Goal: Task Accomplishment & Management: Manage account settings

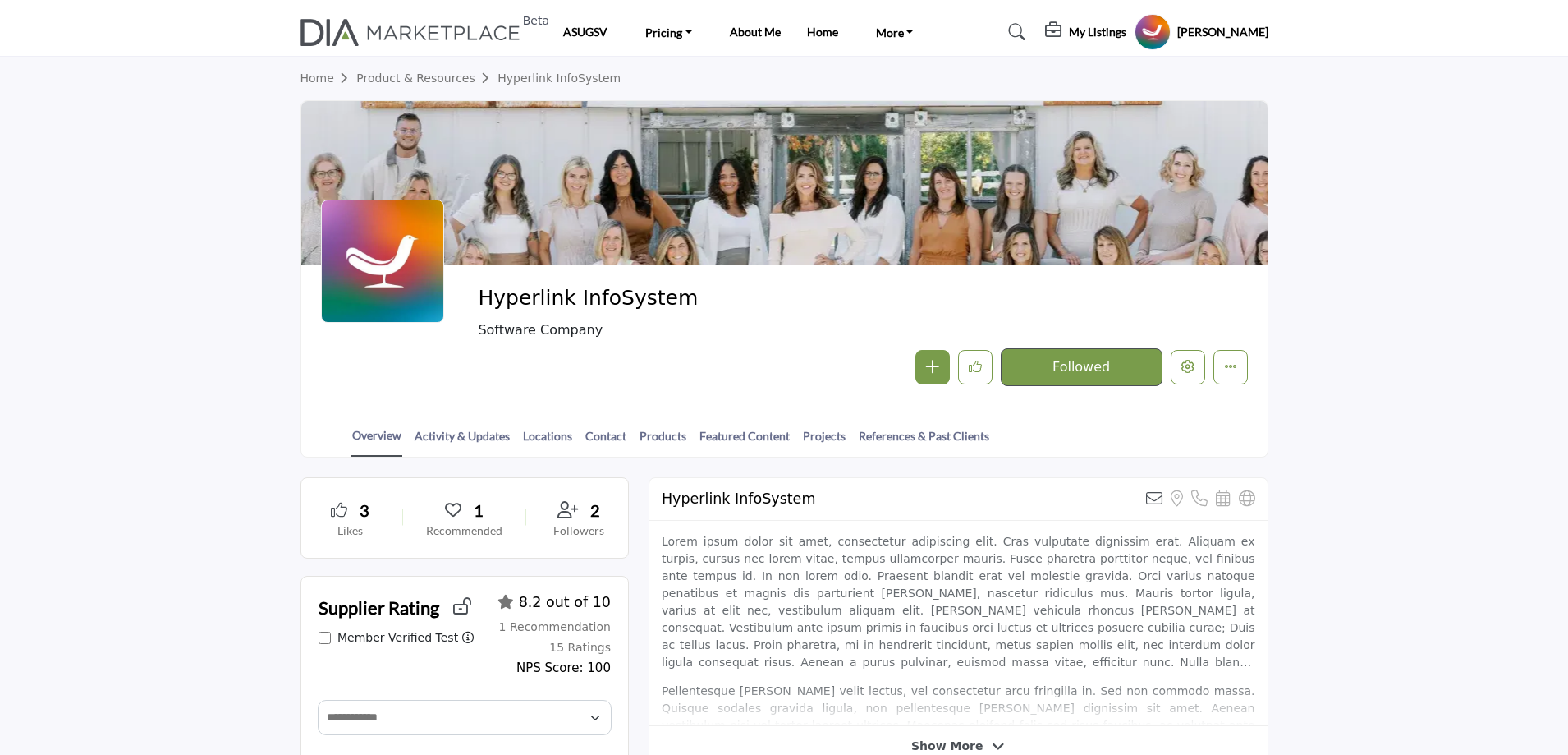
click at [1109, 32] on h5 "My Listings" at bounding box center [1097, 32] width 57 height 15
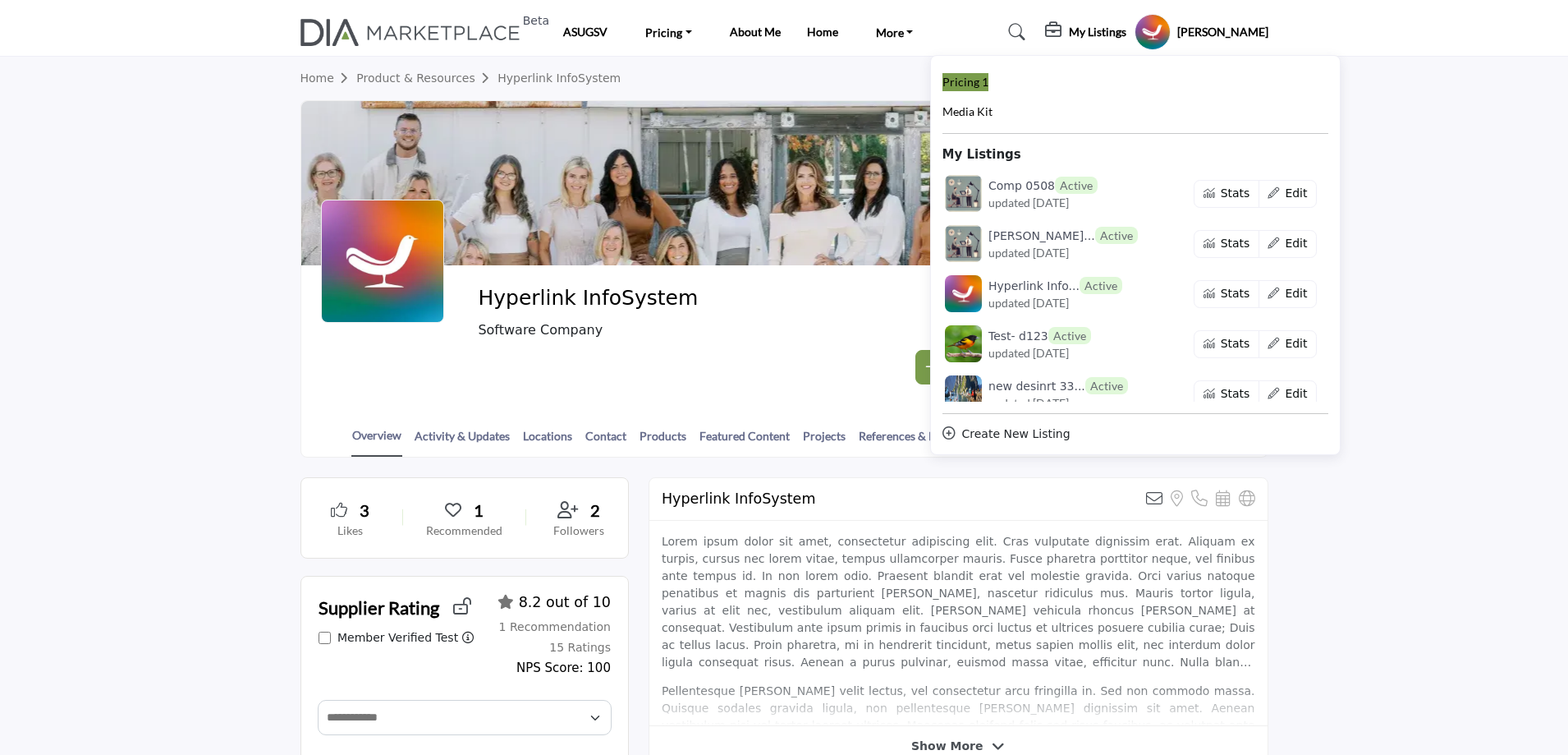
click at [989, 85] on span "Pricing 1" at bounding box center [966, 81] width 46 height 14
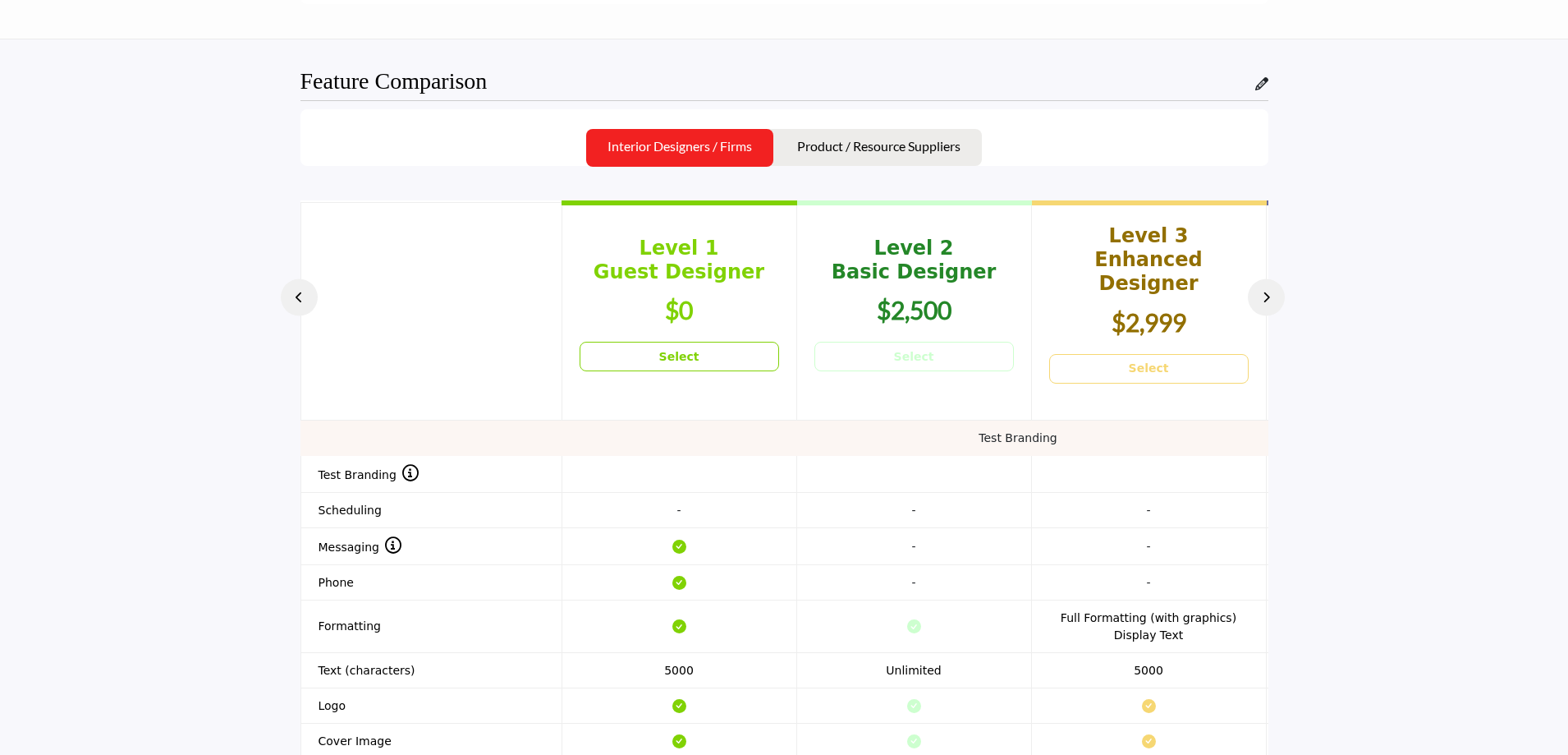
scroll to position [2136, 0]
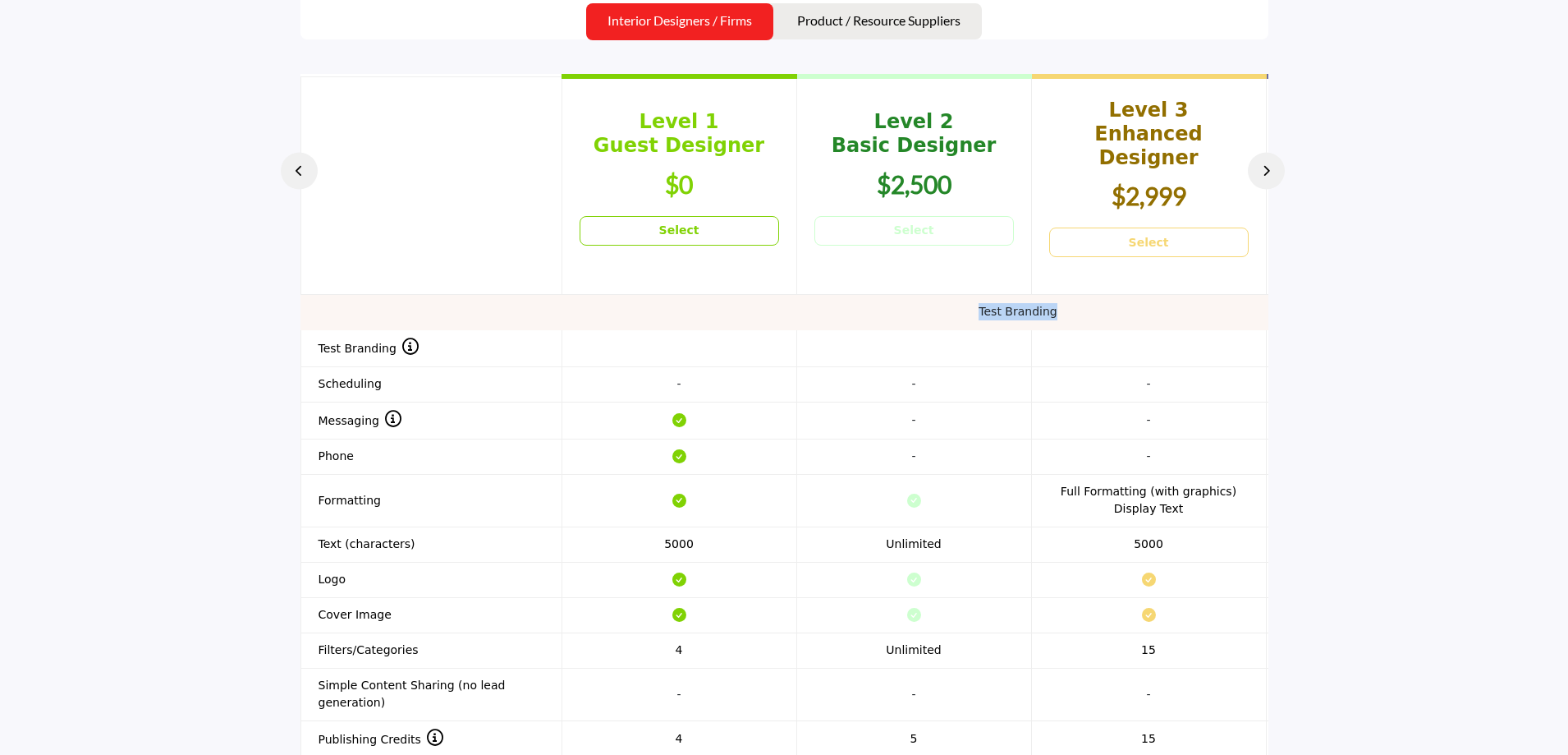
drag, startPoint x: 978, startPoint y: 309, endPoint x: 1083, endPoint y: 306, distance: 105.0
click at [1083, 306] on td "Test Branding" at bounding box center [1018, 311] width 1435 height 35
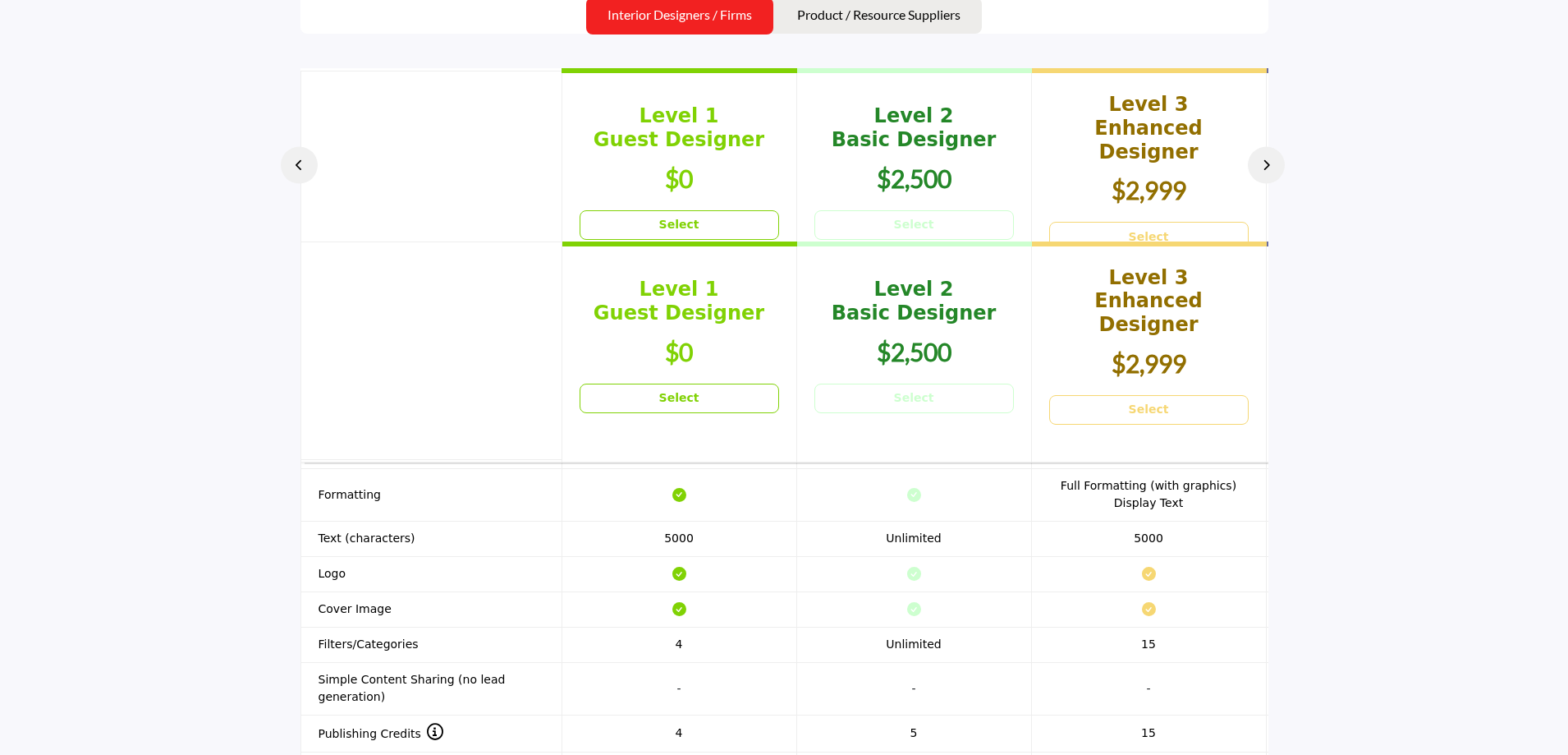
scroll to position [2053, 0]
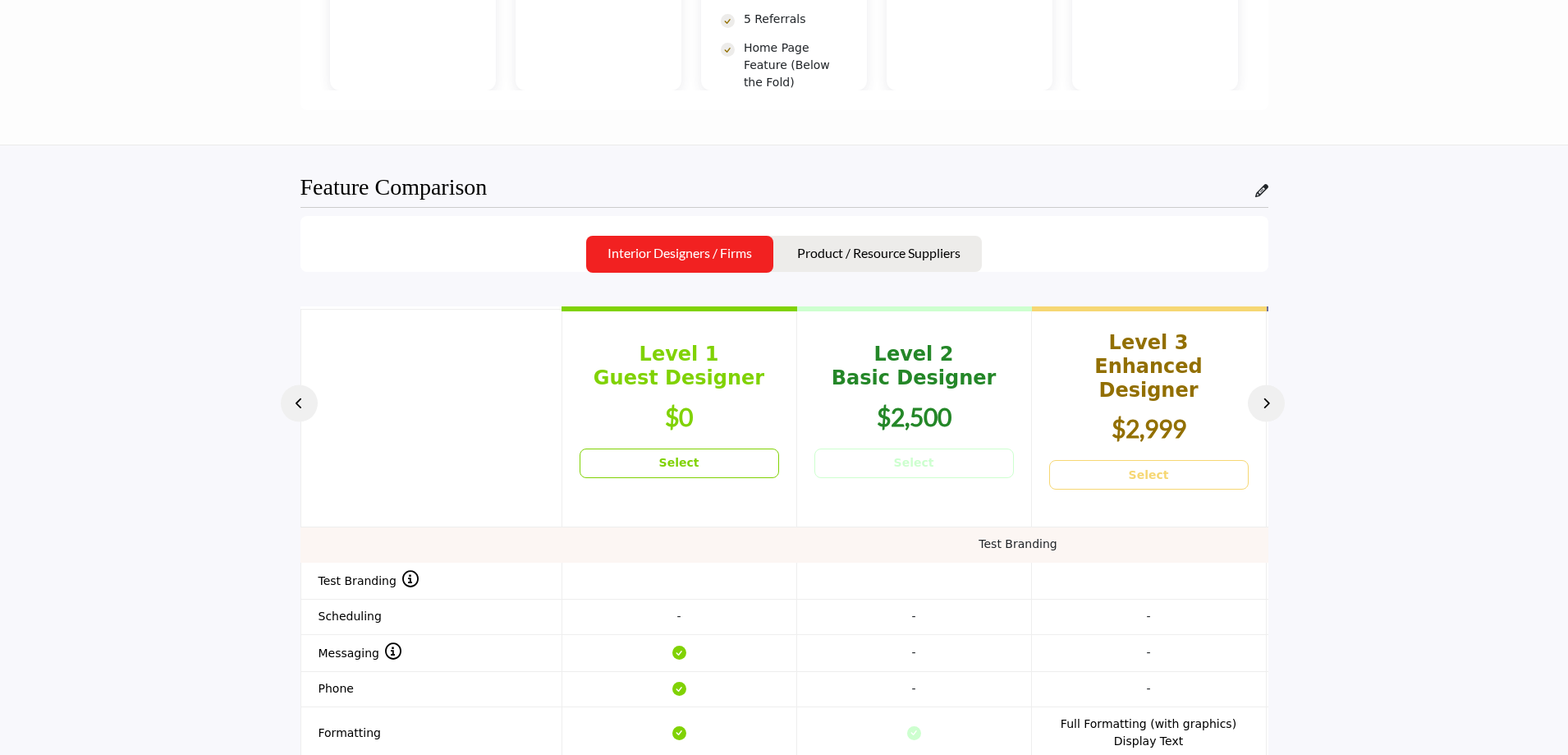
scroll to position [1889, 0]
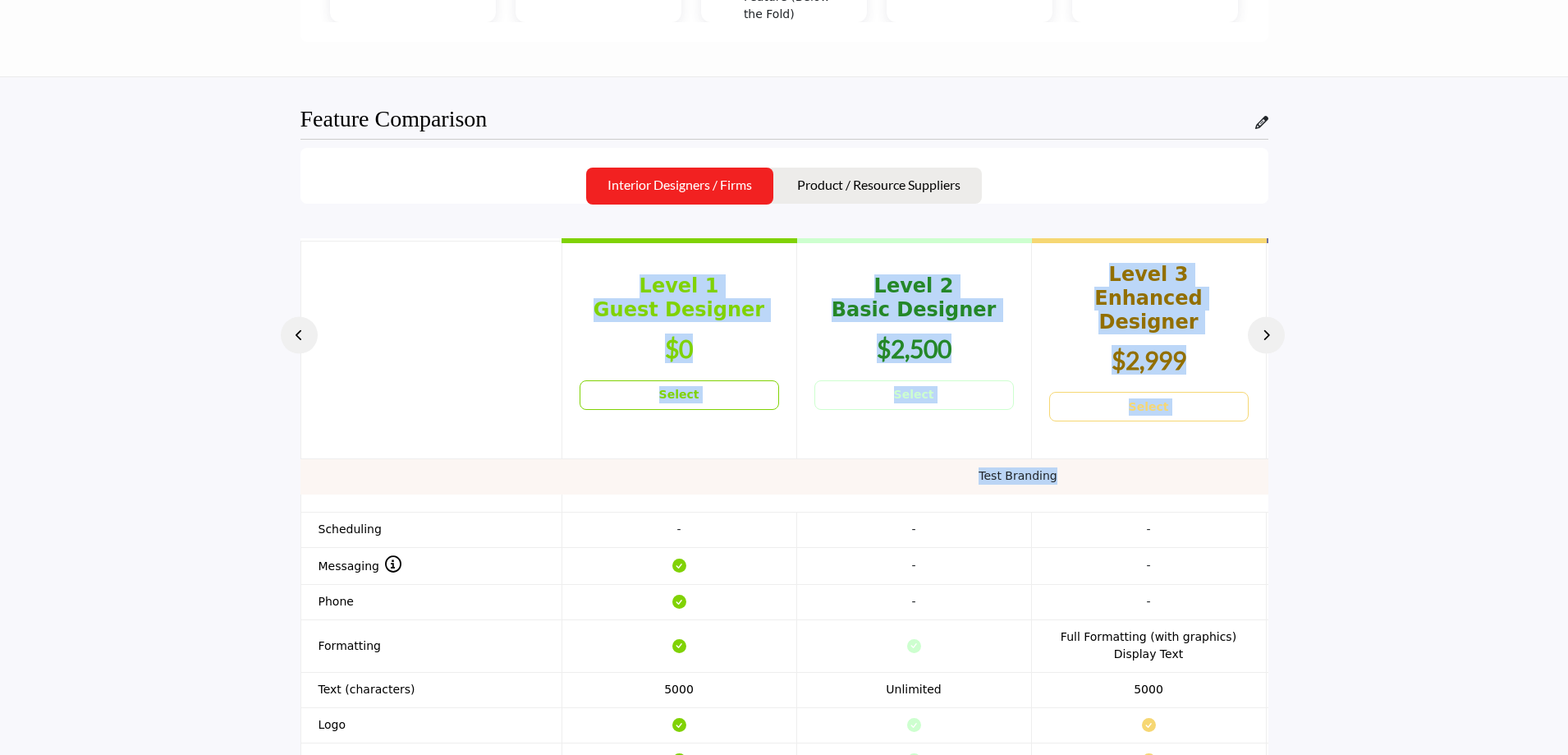
drag, startPoint x: 1081, startPoint y: 474, endPoint x: 126, endPoint y: 469, distance: 955.0
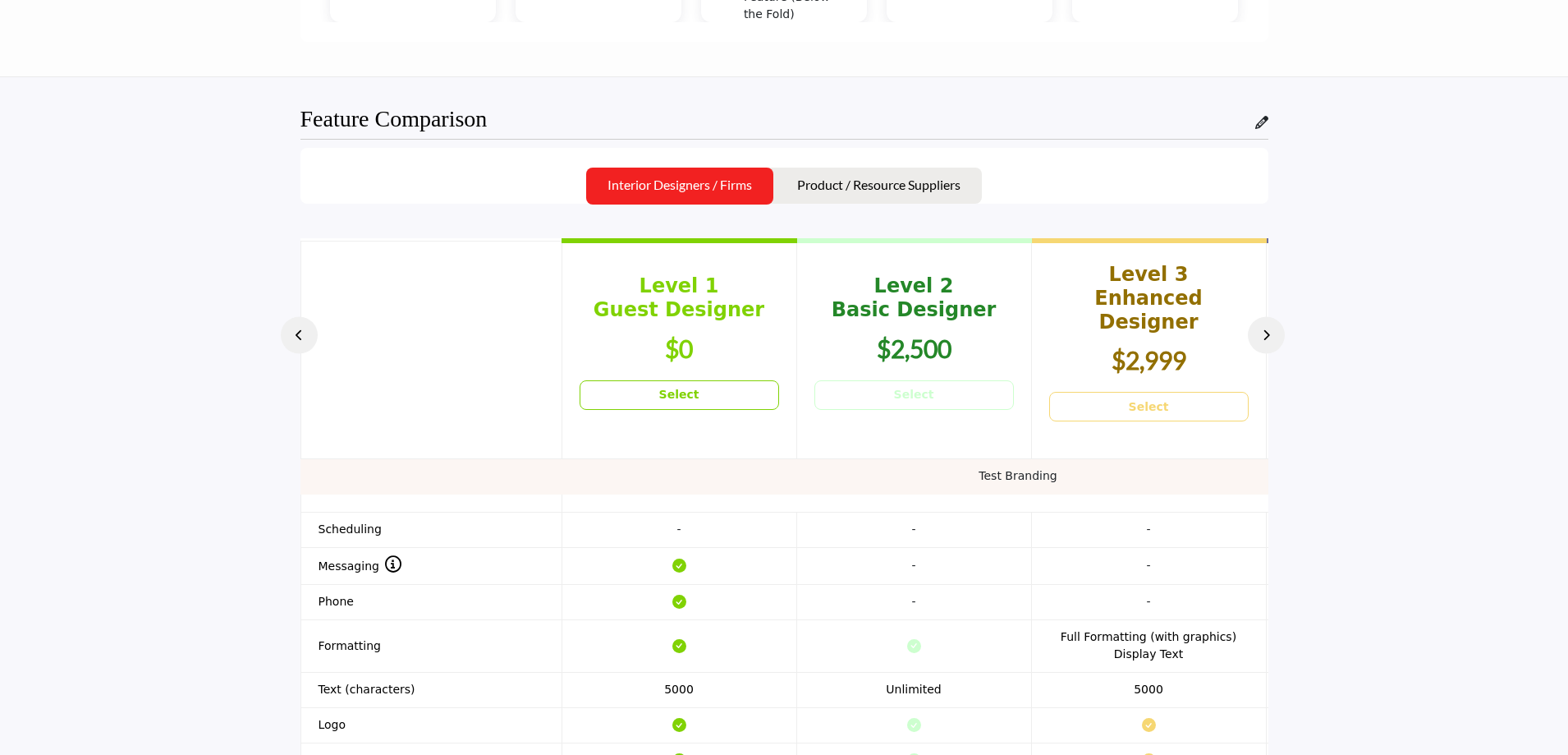
click at [394, 513] on th "Scheduling" at bounding box center [431, 528] width 261 height 35
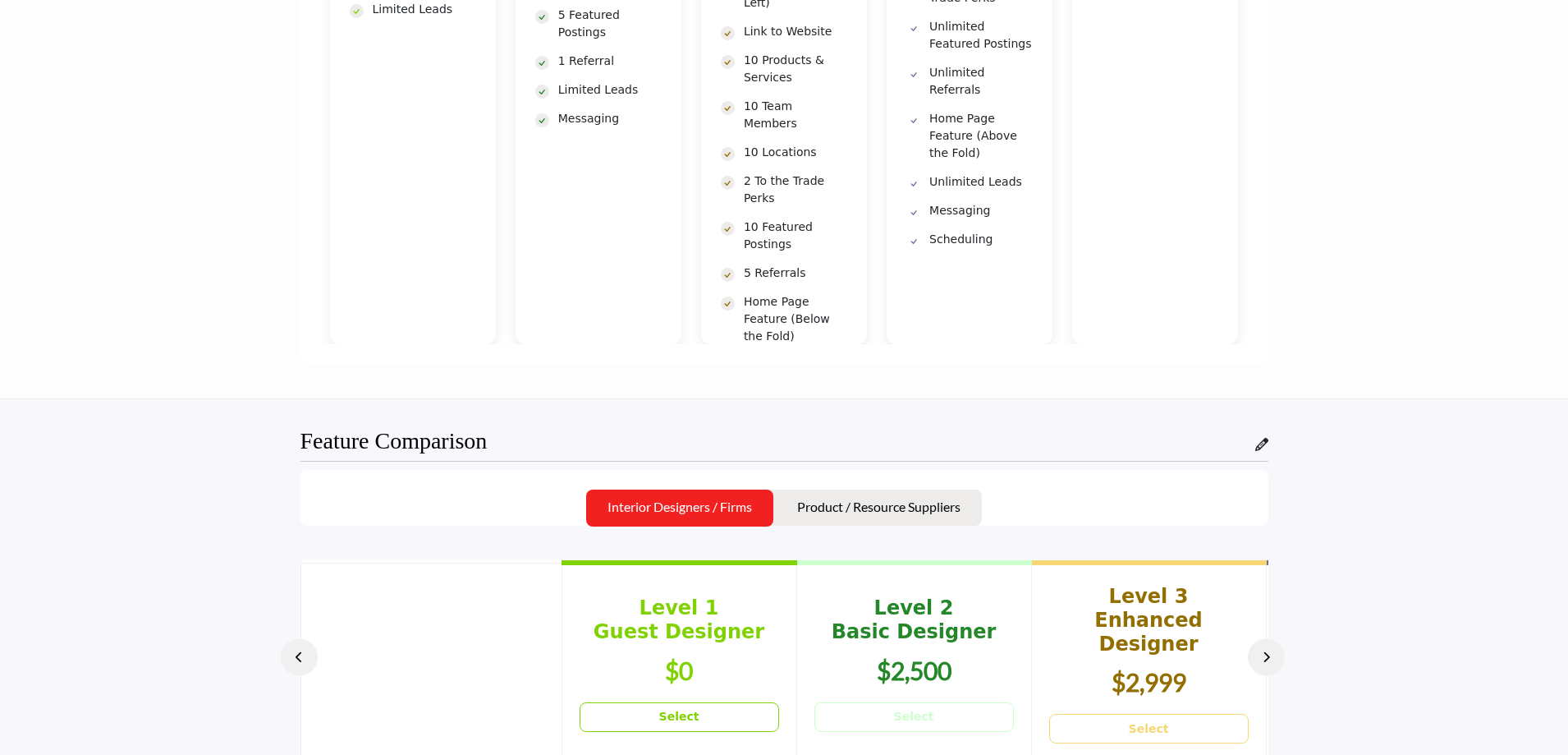
scroll to position [2053, 0]
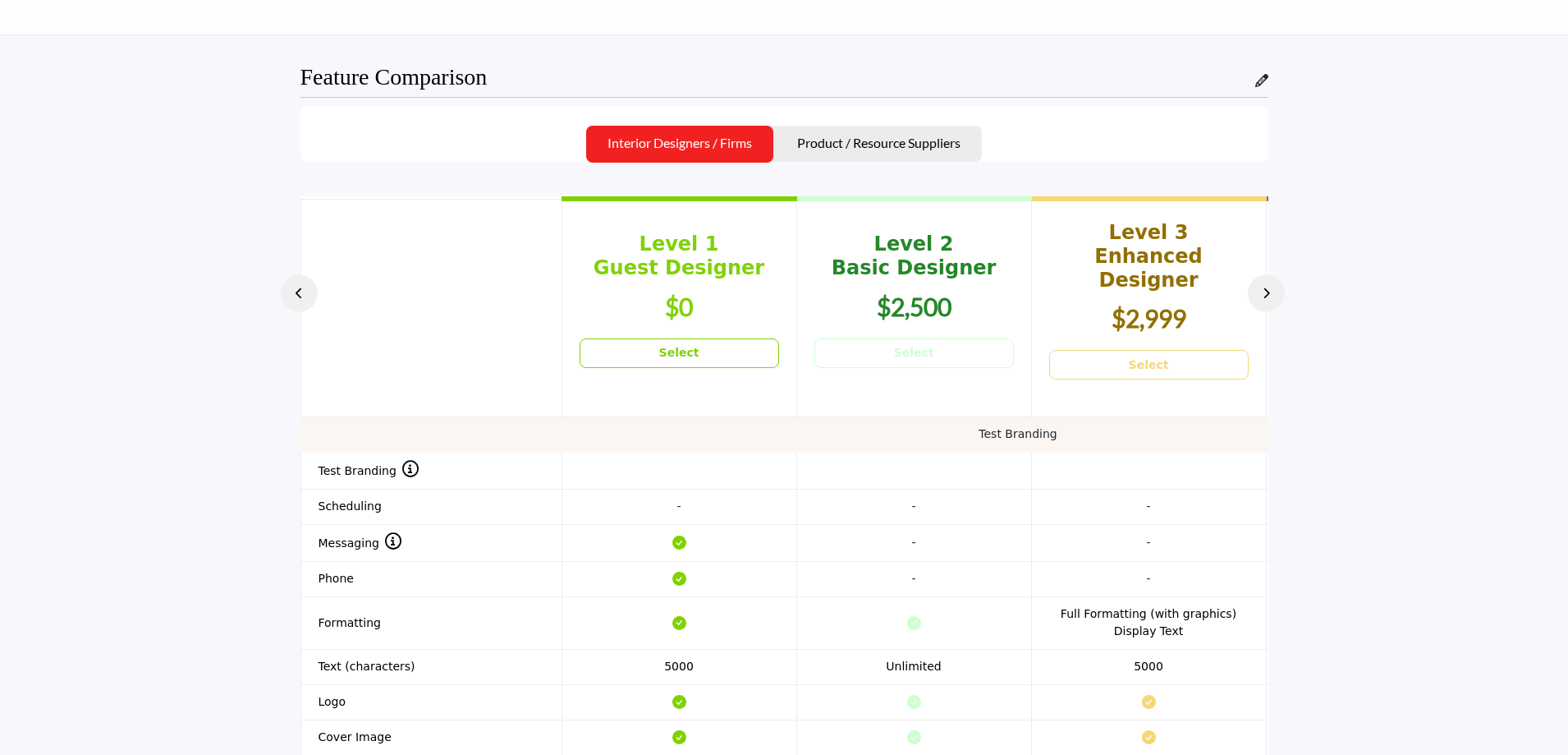
scroll to position [1931, 0]
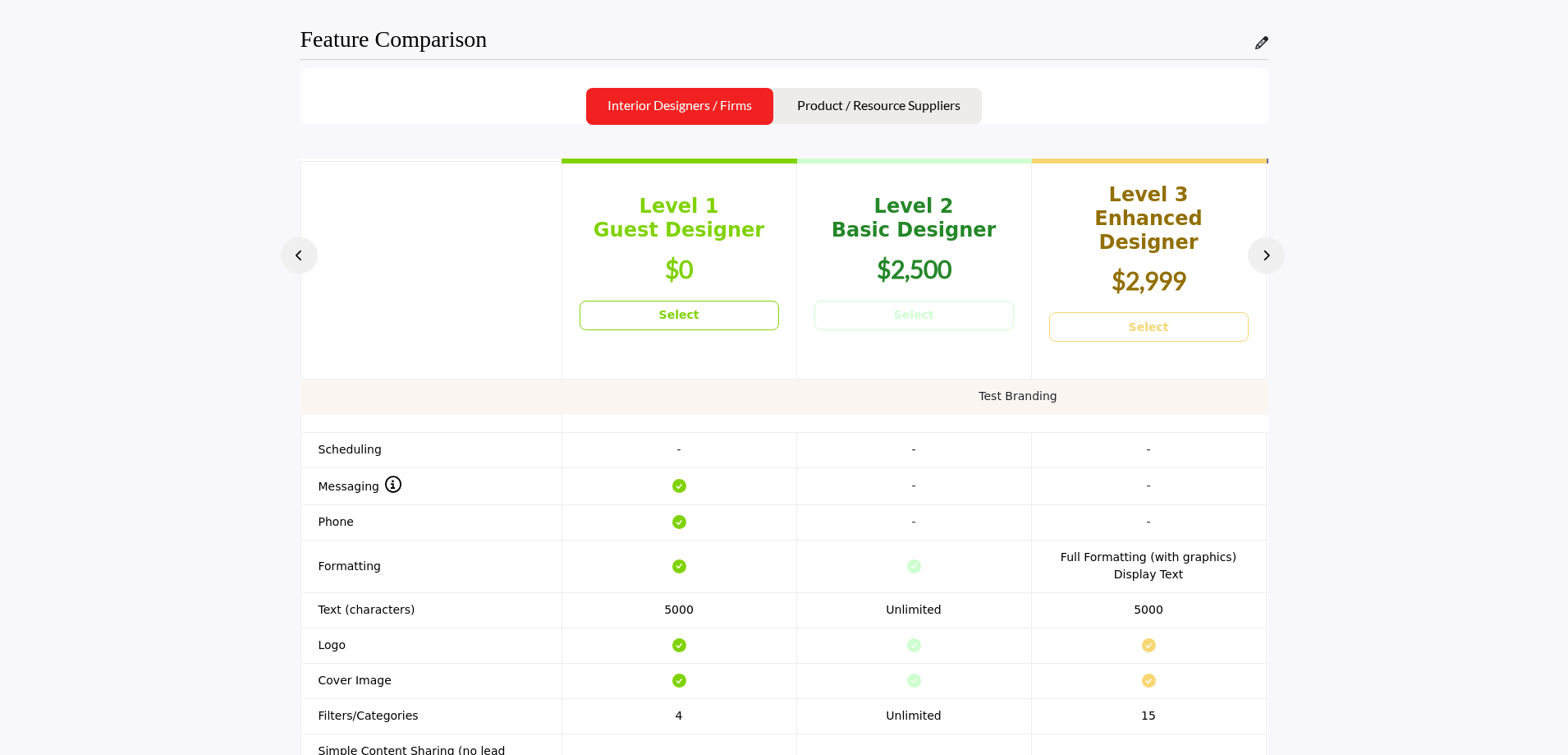
scroll to position [2053, 0]
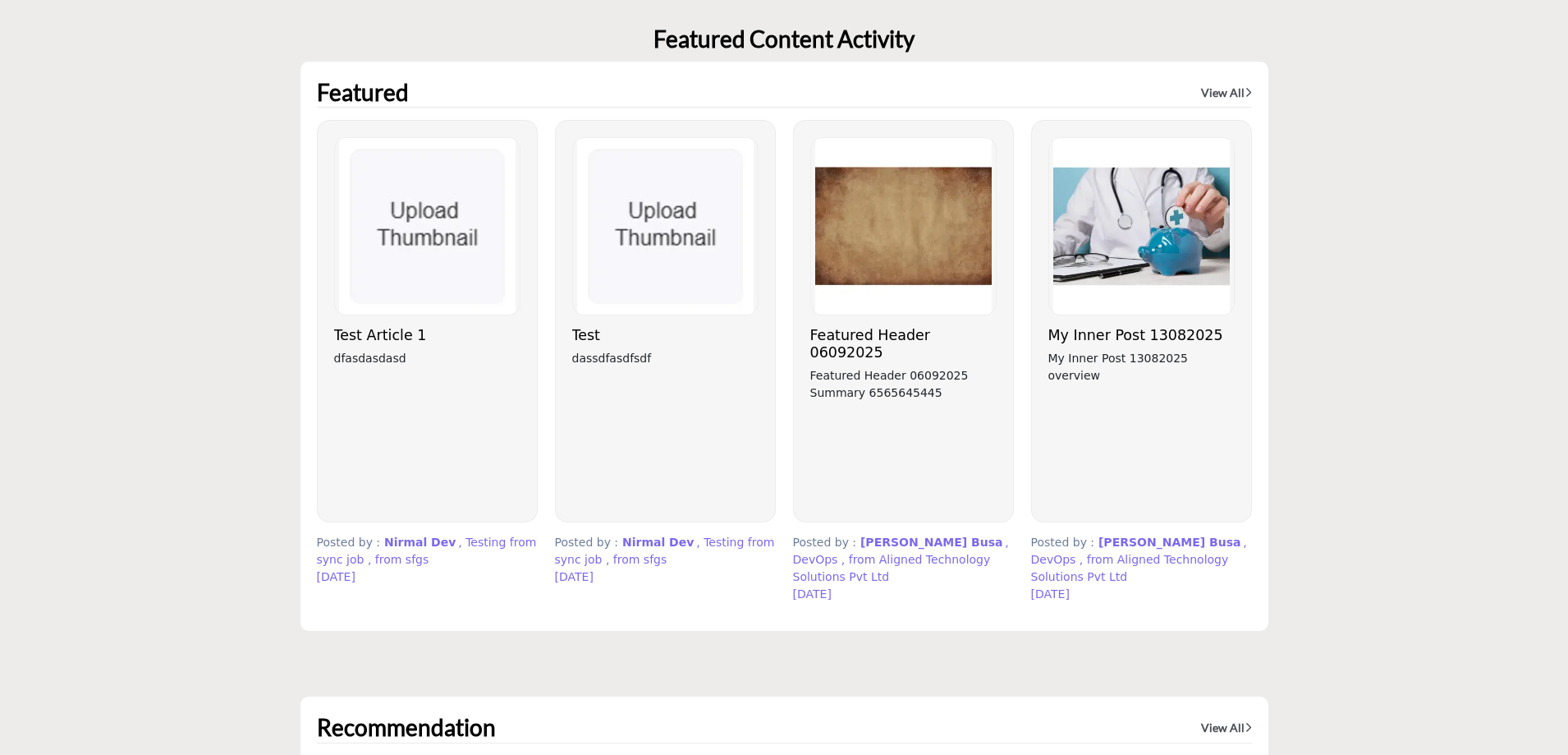
scroll to position [4189, 0]
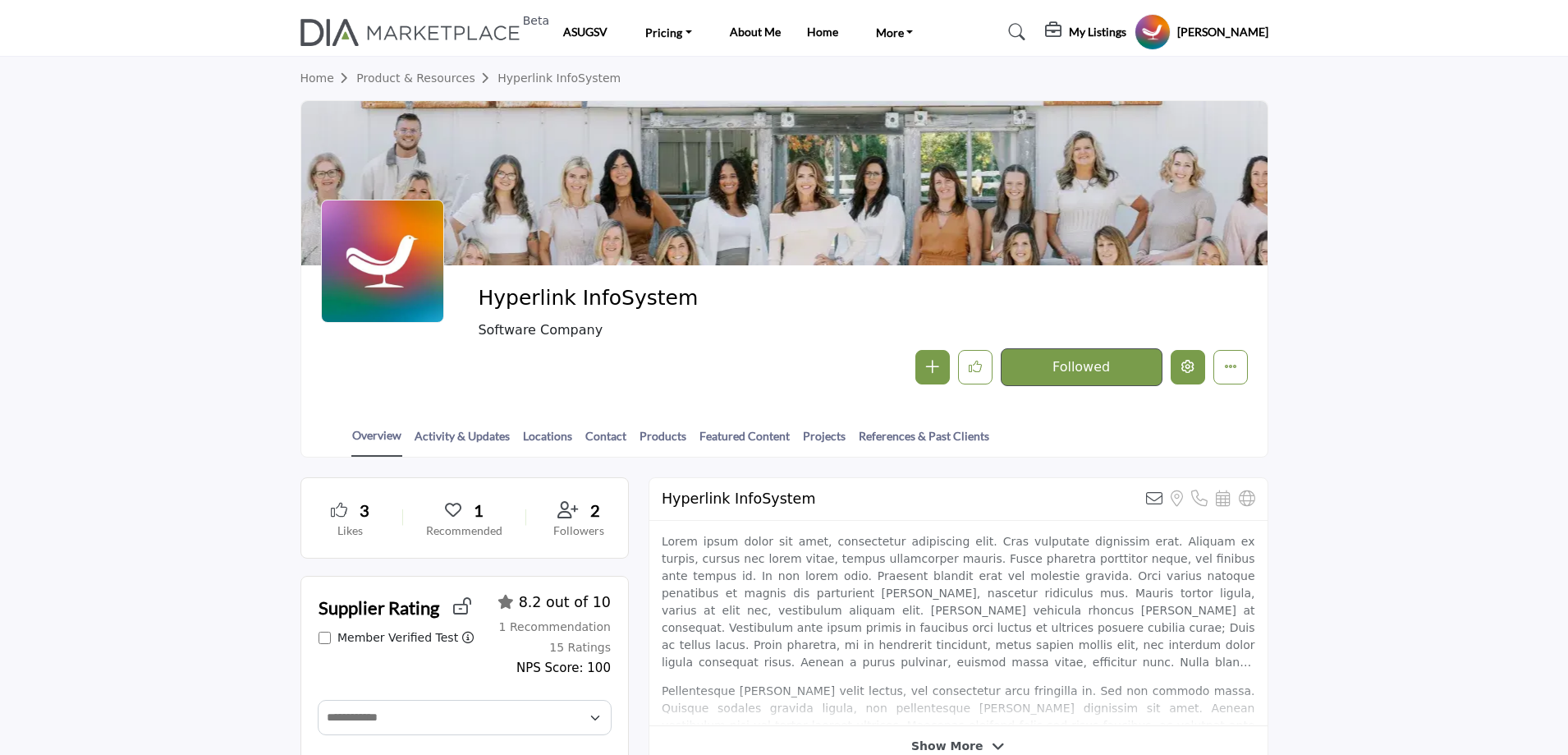
click at [1186, 369] on icon "Edit company" at bounding box center [1187, 366] width 13 height 13
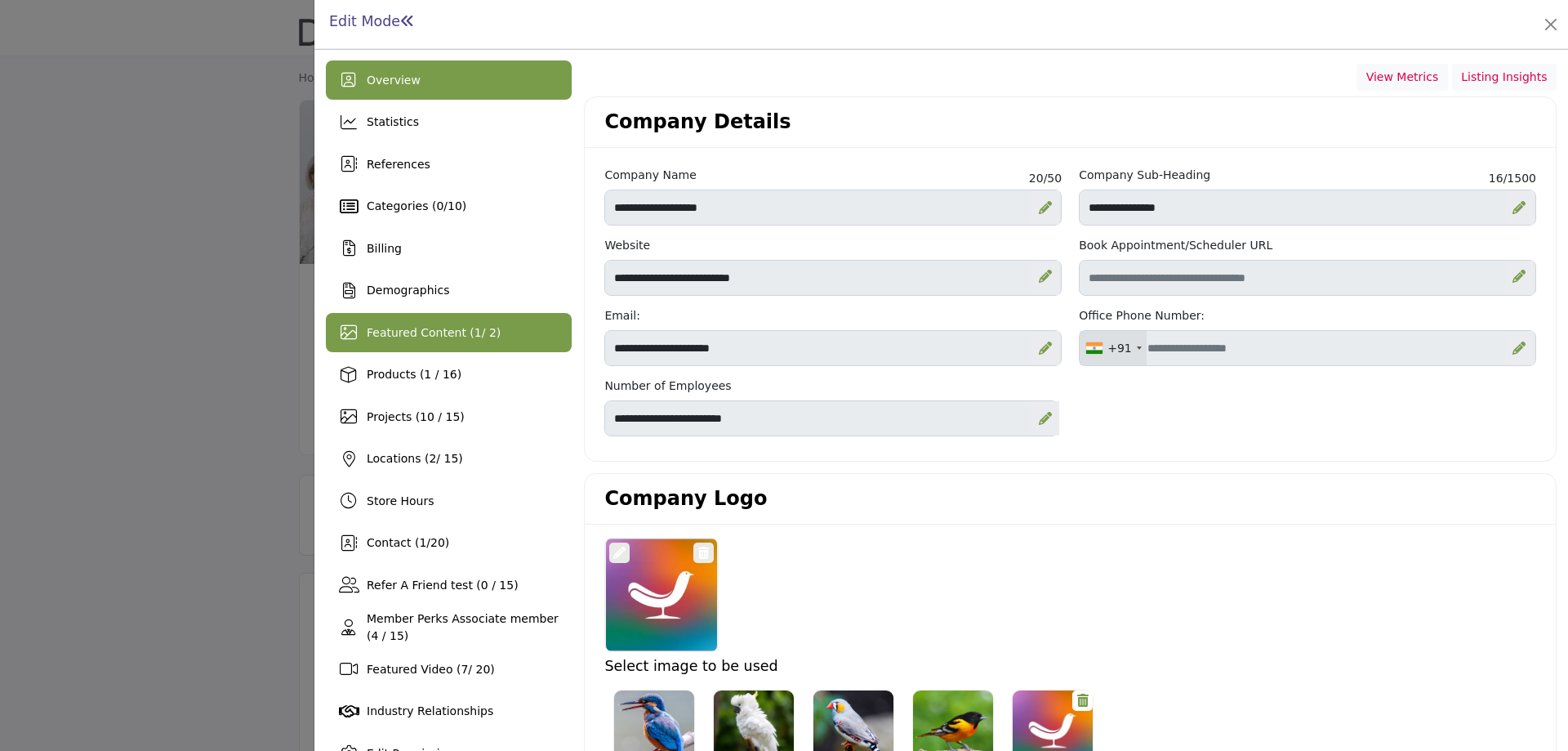
click at [406, 327] on span "Featured Content ( 1 / 2)" at bounding box center [434, 332] width 134 height 13
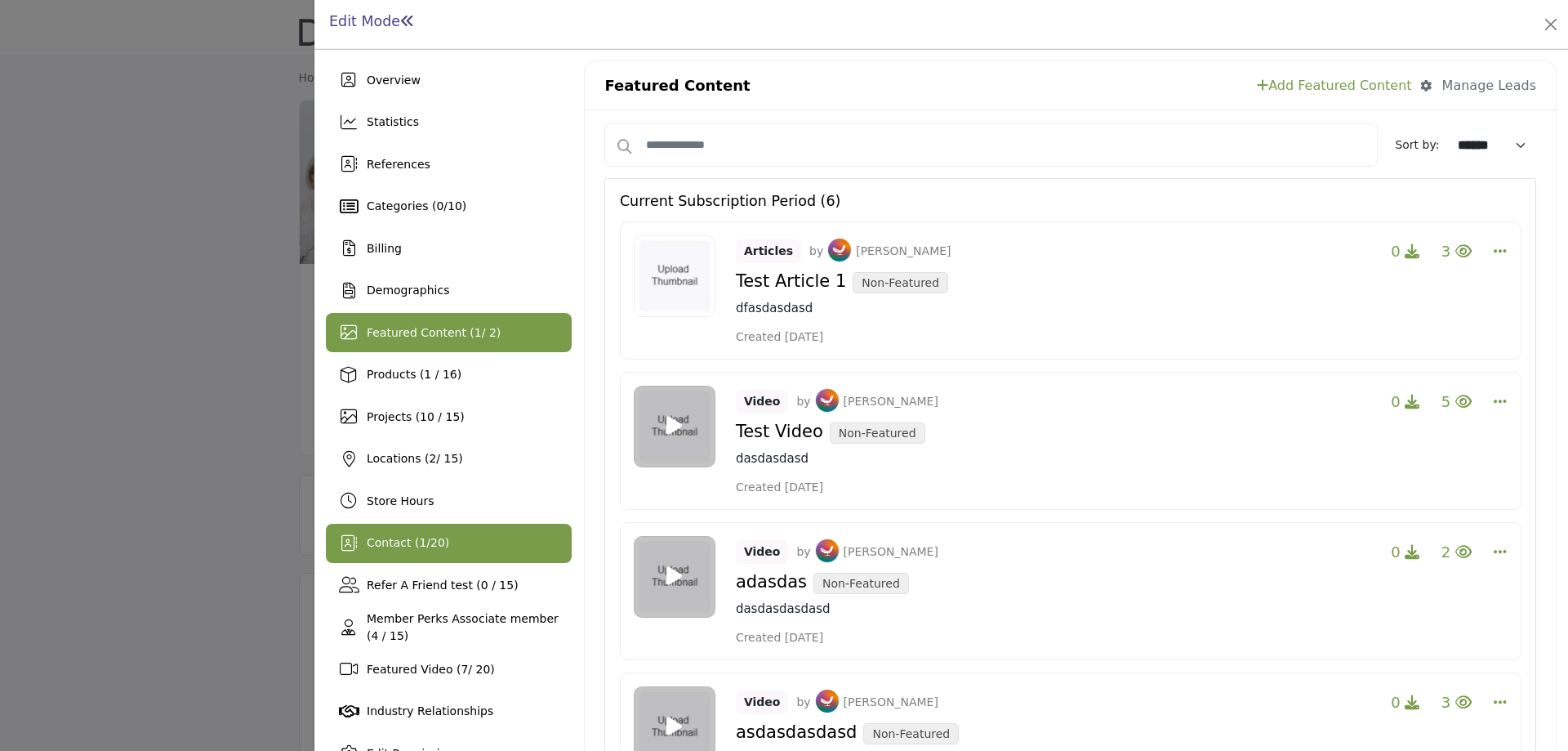
click at [402, 549] on span "Contact ( 1 / 20 )" at bounding box center [407, 542] width 82 height 13
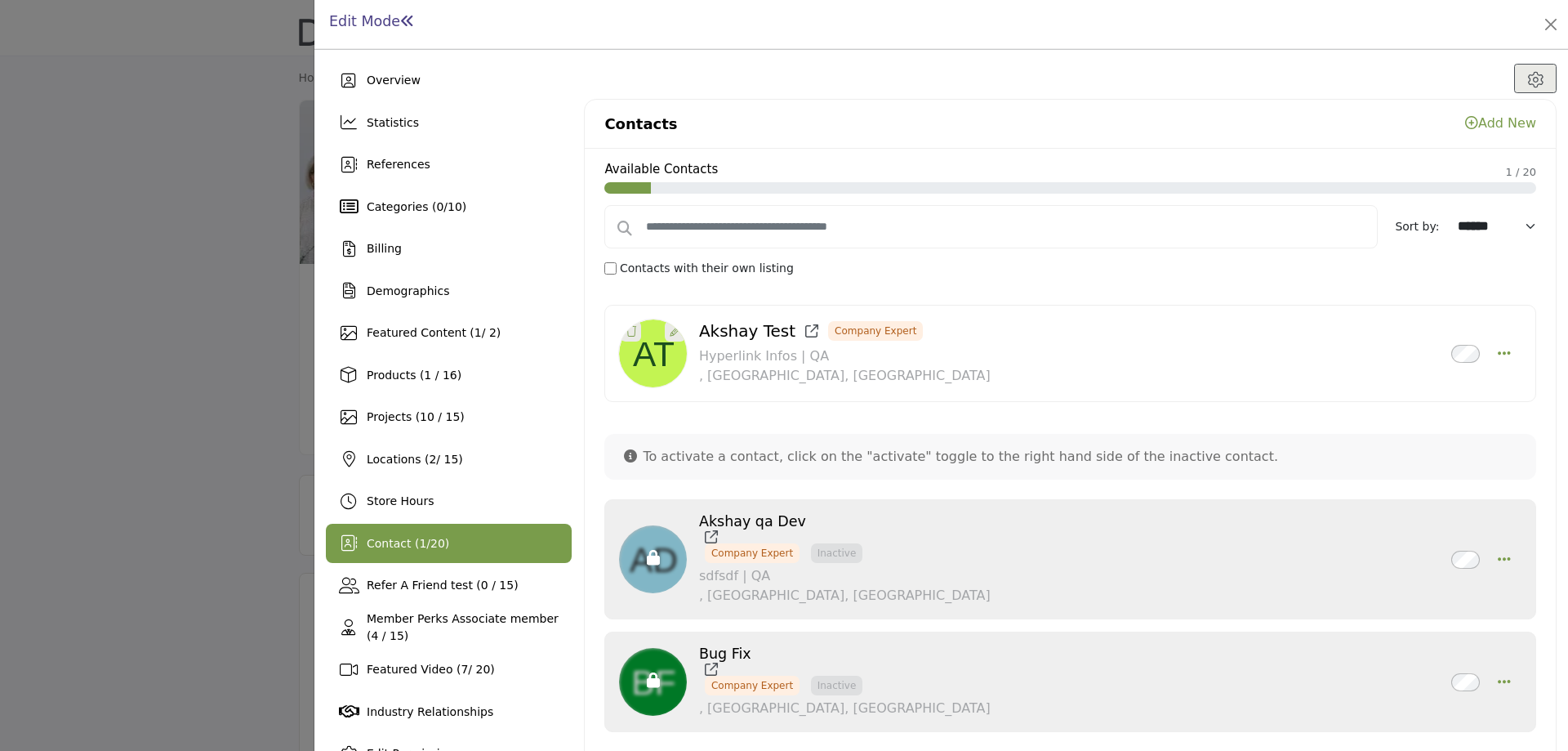
scroll to position [76, 0]
